Goal: Information Seeking & Learning: Learn about a topic

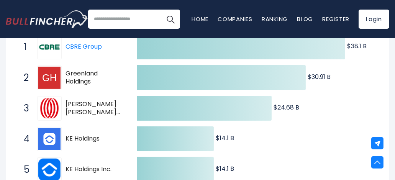
scroll to position [115, 0]
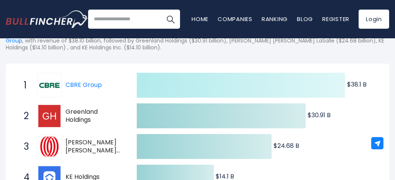
drag, startPoint x: 213, startPoint y: 85, endPoint x: 200, endPoint y: 81, distance: 13.6
click at [208, 82] on icon at bounding box center [241, 85] width 208 height 25
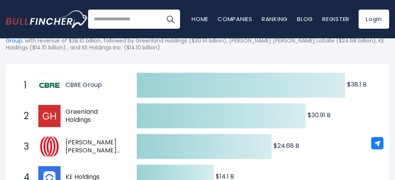
click at [80, 85] on link "CBRE Group" at bounding box center [84, 84] width 36 height 9
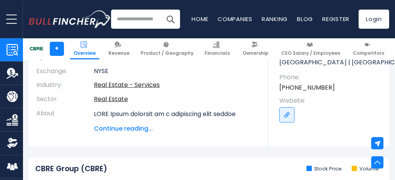
scroll to position [115, 0]
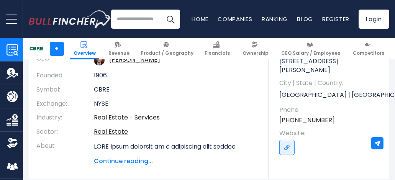
click at [126, 162] on span "Continue reading..." at bounding box center [175, 161] width 163 height 9
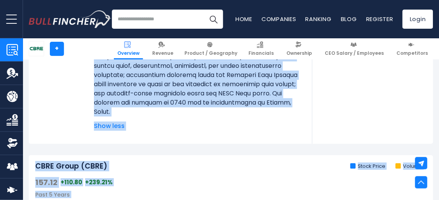
scroll to position [405, 0]
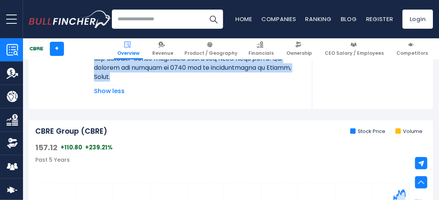
drag, startPoint x: 36, startPoint y: 99, endPoint x: 239, endPoint y: 74, distance: 204.5
copy div "CBRE Group Overview Company: CBRE Group CEO: Robert E. Sulentic Founded: 1906 S…"
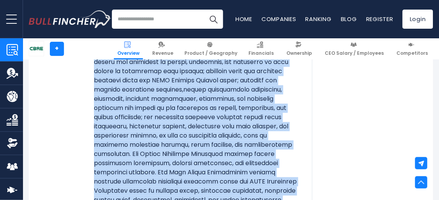
scroll to position [235, 0]
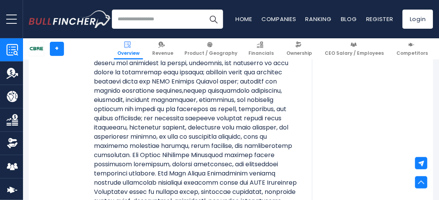
click at [339, 115] on div "Ranking: 9 among 1751 companies Address: 2100 McKinney Avenue City | State | Co…" at bounding box center [372, 84] width 121 height 363
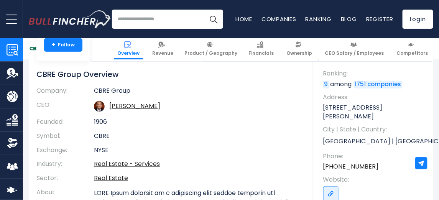
scroll to position [65, 0]
